Goal: Task Accomplishment & Management: Manage account settings

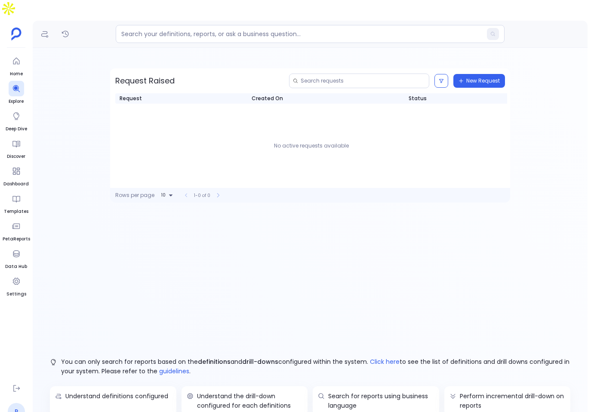
click at [16, 403] on link "P" at bounding box center [16, 411] width 17 height 17
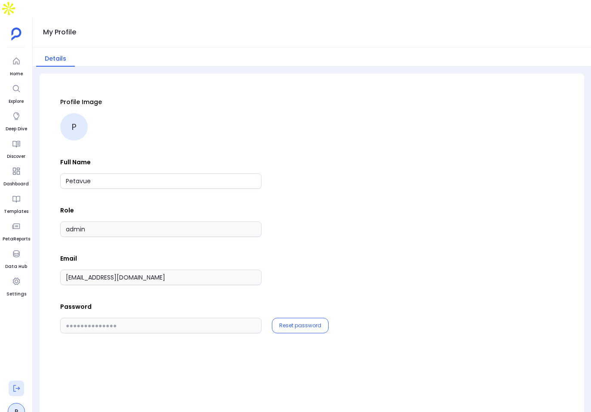
click at [14, 384] on icon at bounding box center [16, 388] width 9 height 9
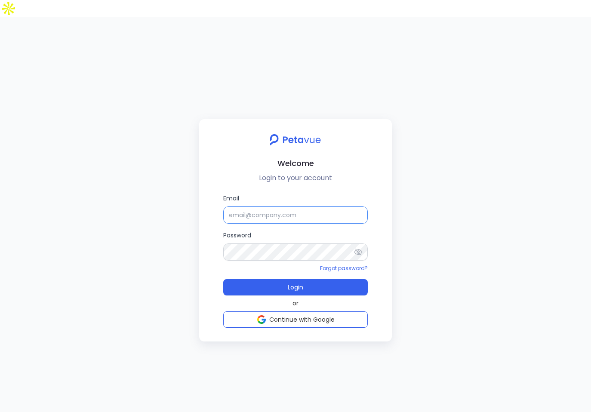
click at [235, 207] on input "Email" at bounding box center [295, 215] width 145 height 17
type input "support+phunware@petavue.com"
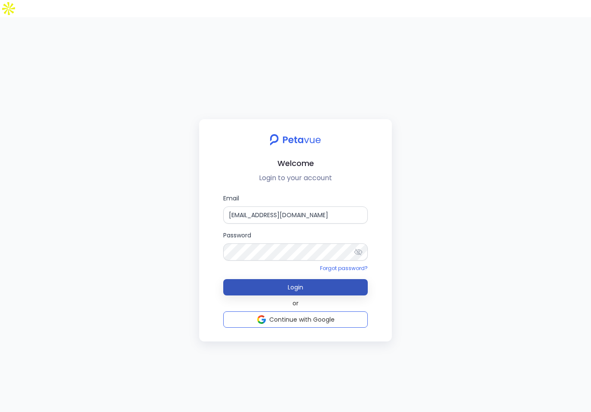
click at [294, 283] on span "Login" at bounding box center [295, 287] width 15 height 9
